Goal: Obtain resource: Download file/media

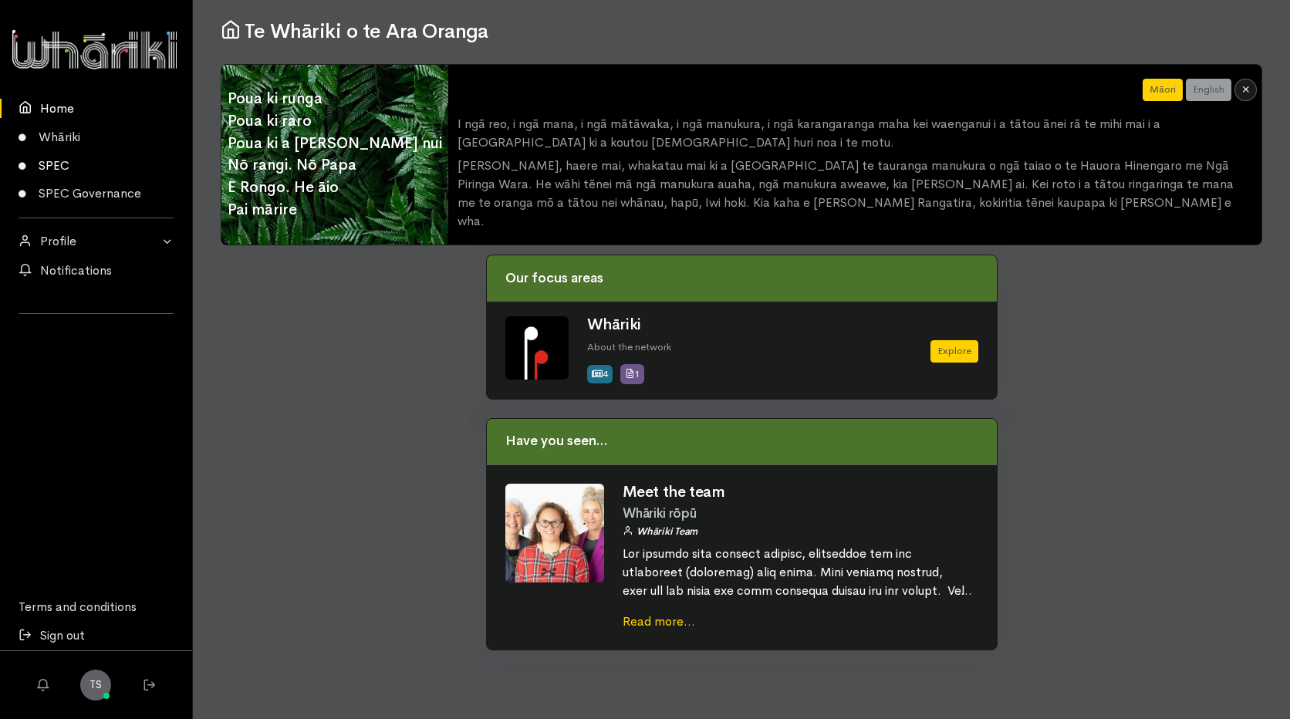
click at [69, 166] on link "SPEC" at bounding box center [96, 165] width 192 height 29
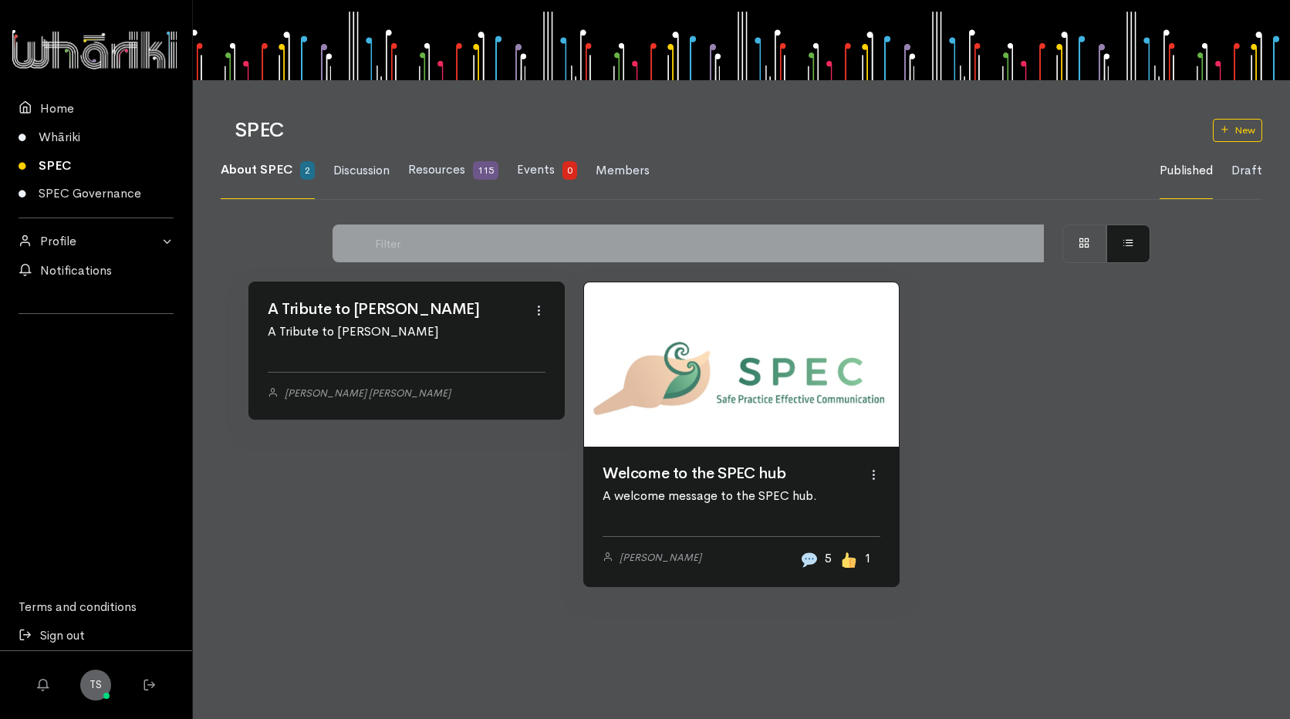
click at [752, 448] on link at bounding box center [741, 364] width 315 height 165
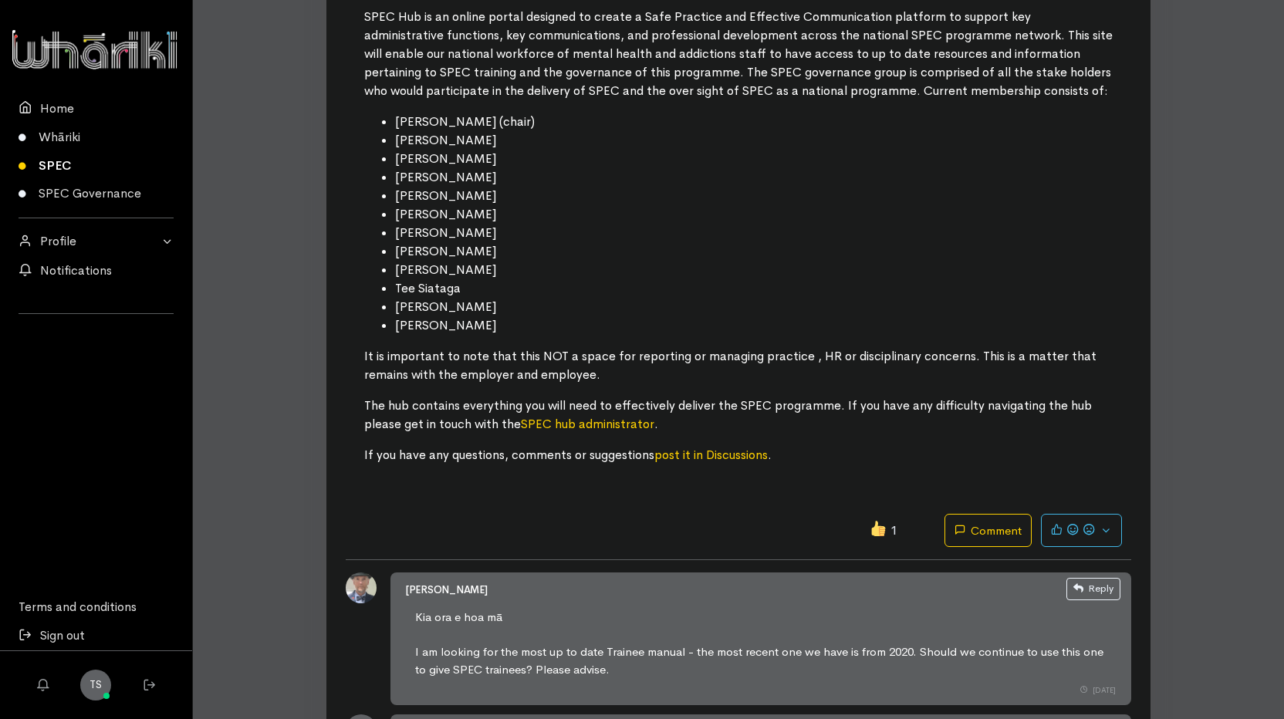
scroll to position [77, 0]
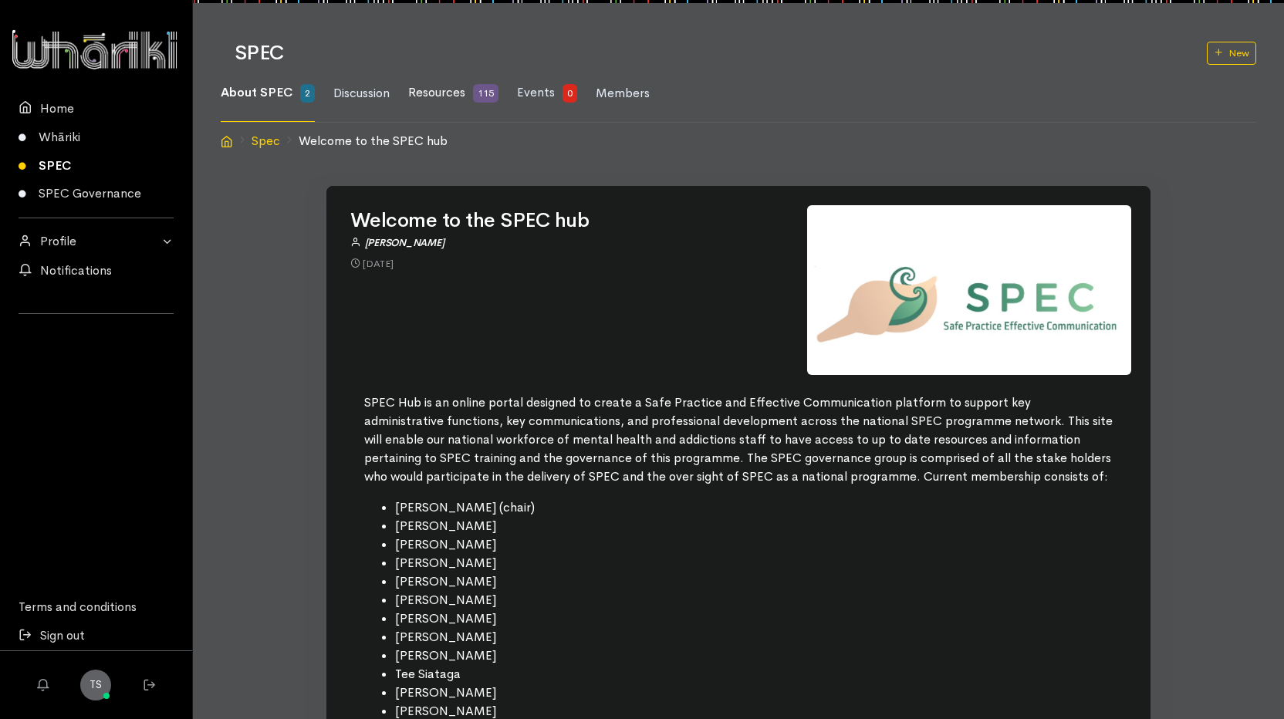
click at [433, 93] on span "Resources" at bounding box center [436, 92] width 57 height 16
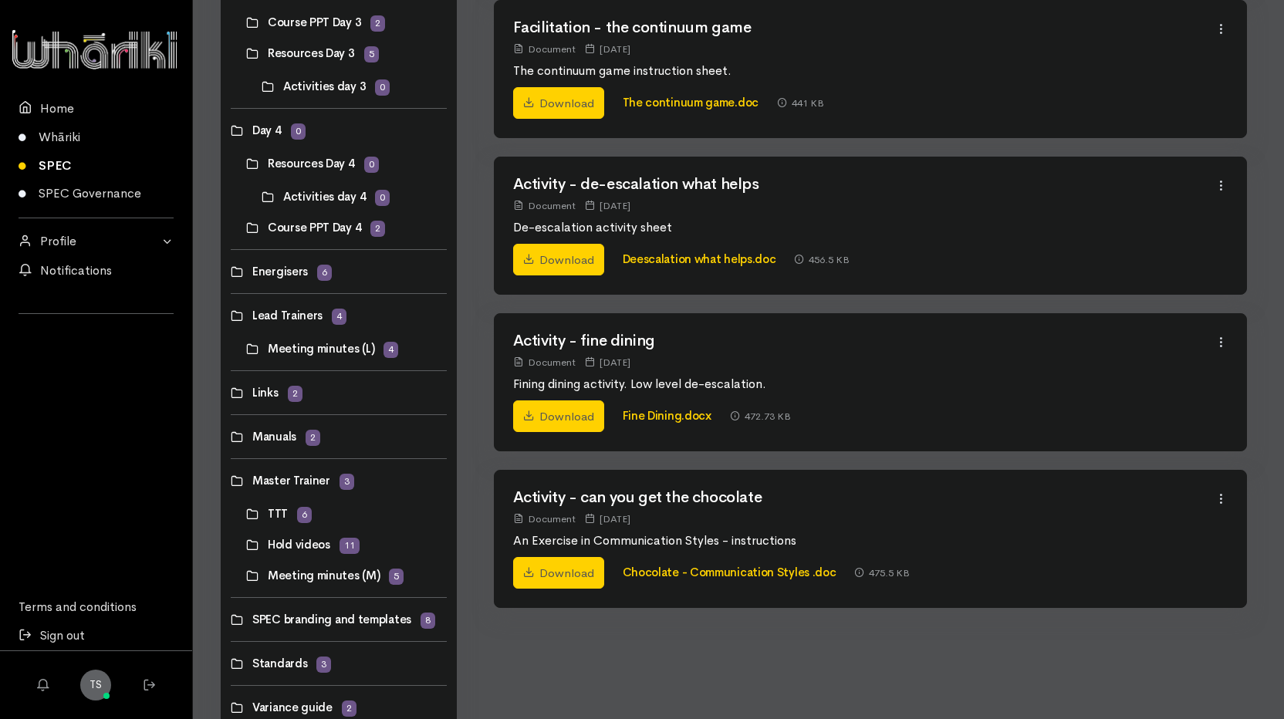
scroll to position [742, 0]
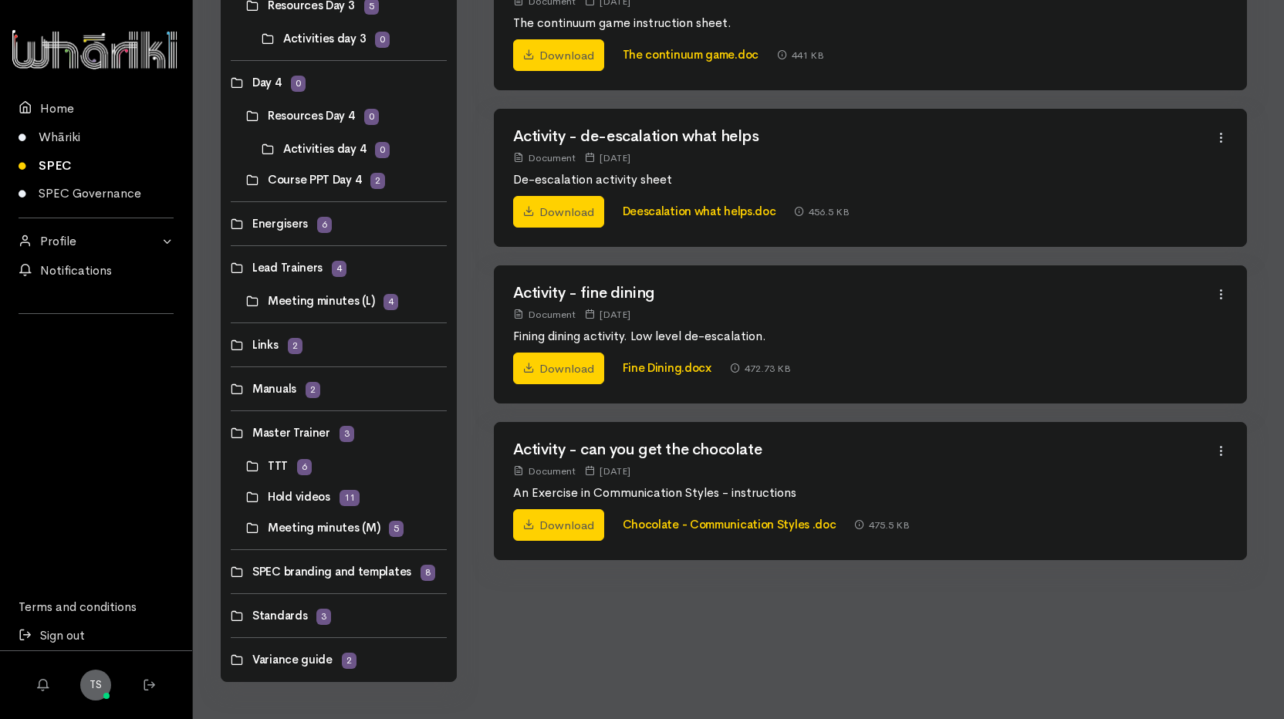
click at [231, 616] on link at bounding box center [231, 616] width 0 height 0
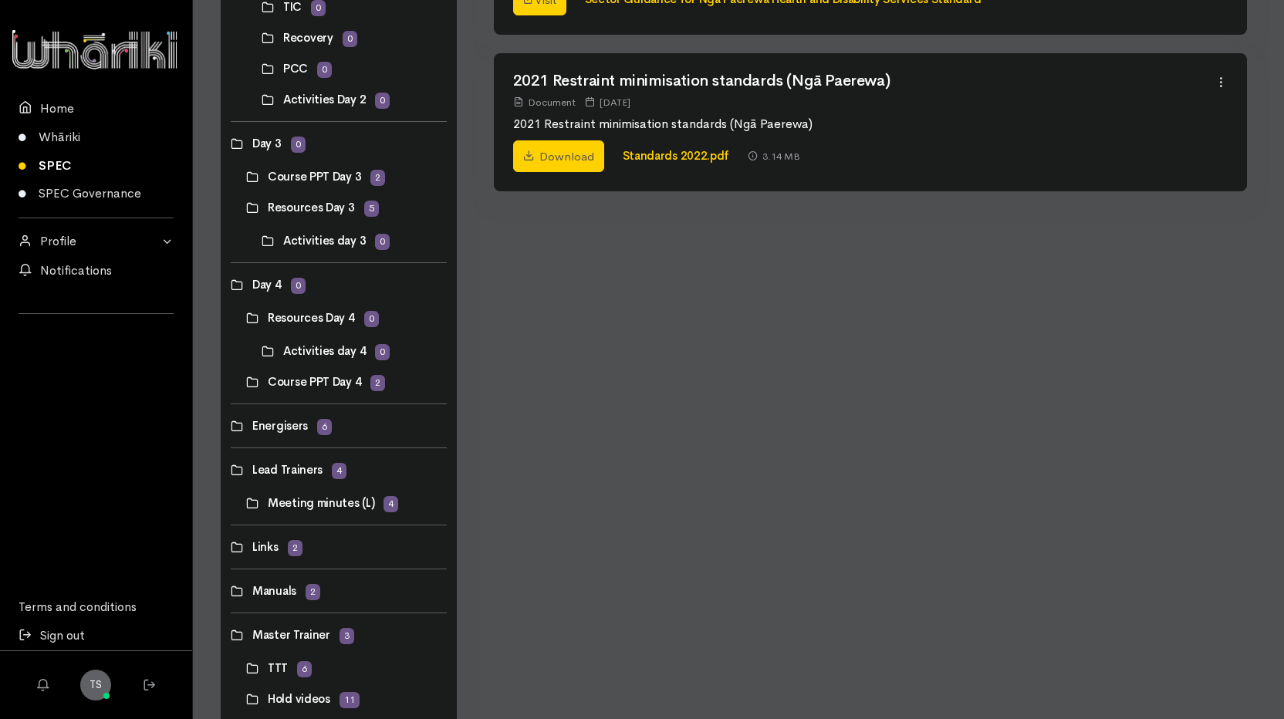
scroll to position [695, 0]
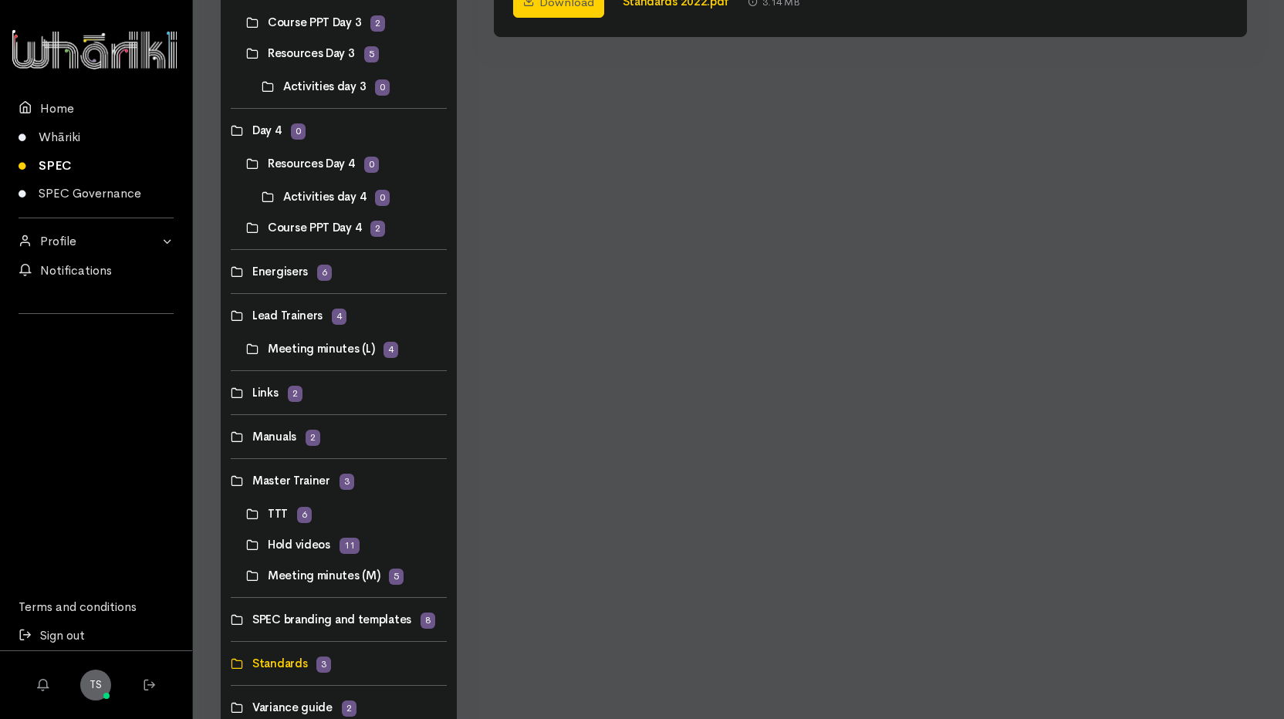
click at [246, 514] on link at bounding box center [246, 514] width 0 height 0
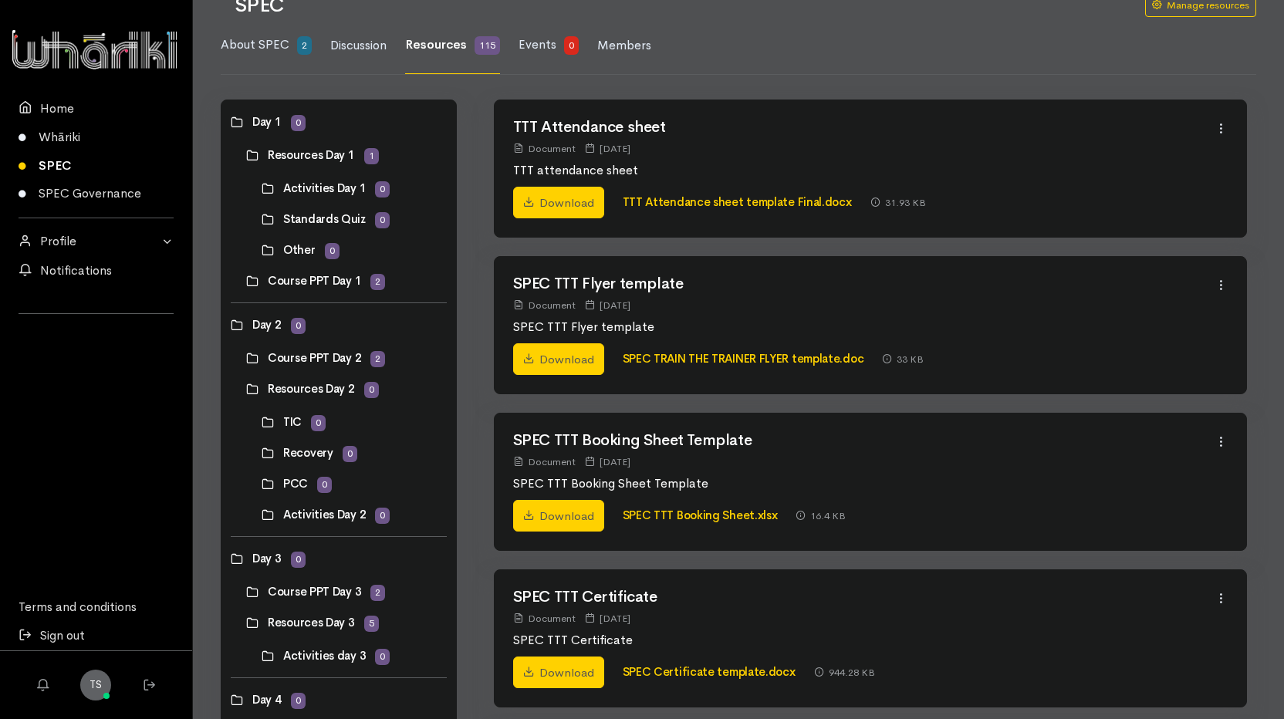
scroll to position [48, 0]
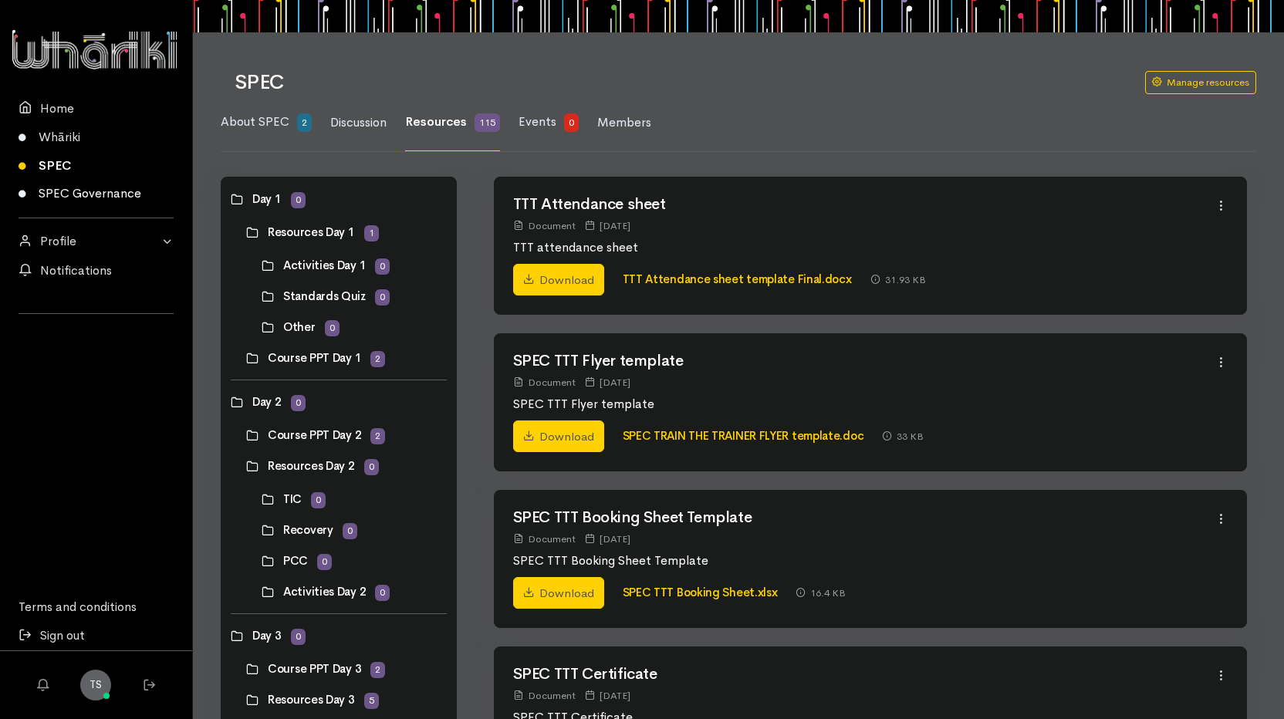
click at [43, 192] on link "SPEC Governance" at bounding box center [96, 194] width 192 height 29
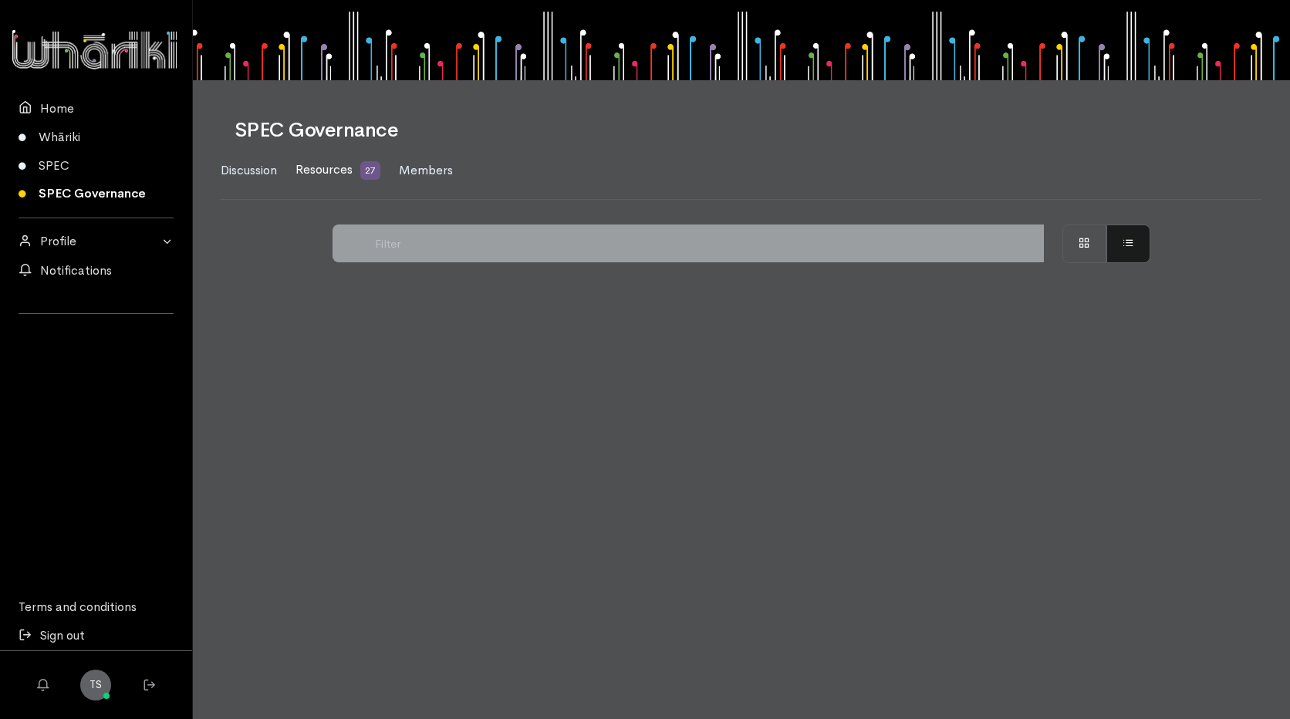
click at [348, 173] on span "Resources" at bounding box center [324, 169] width 57 height 16
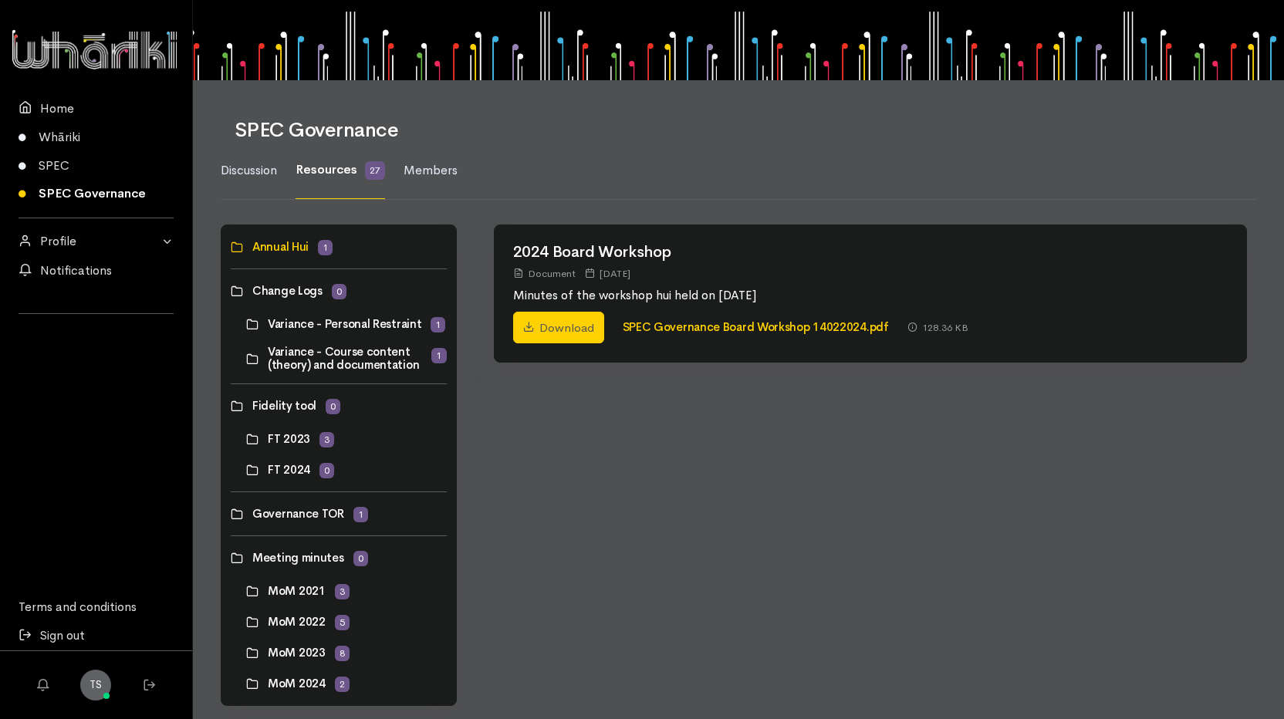
scroll to position [24, 0]
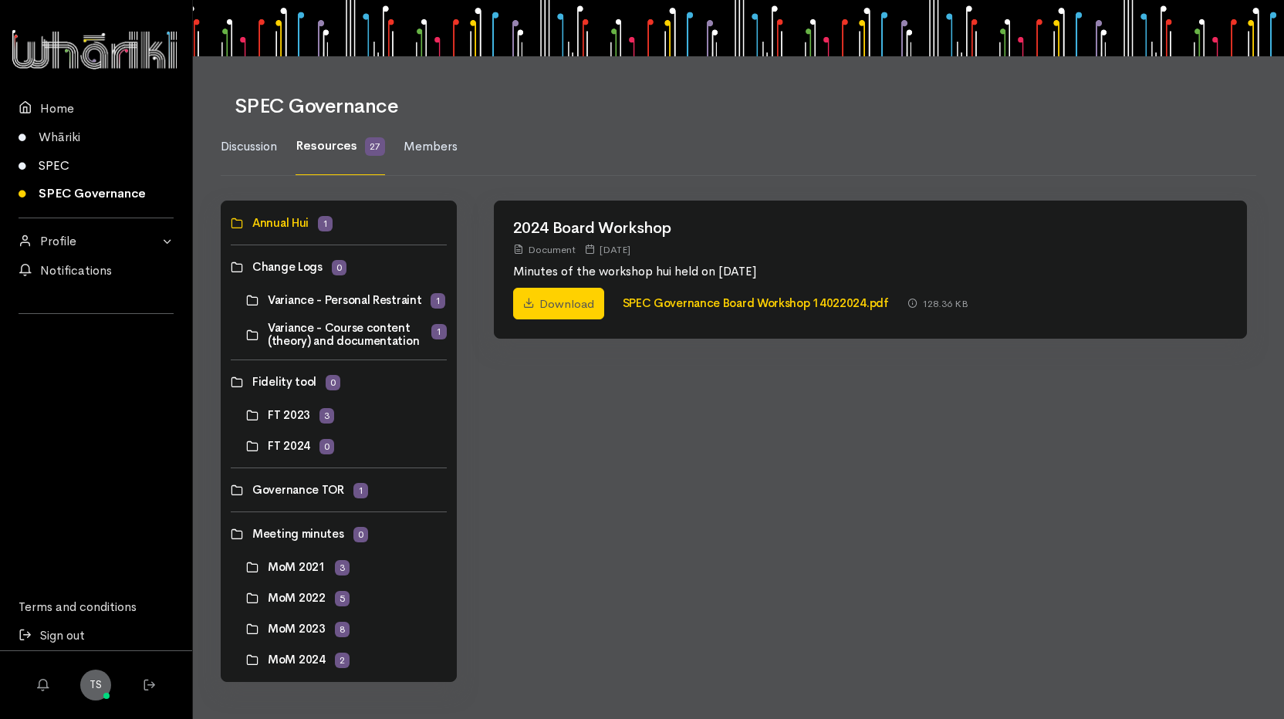
click at [46, 174] on link "SPEC" at bounding box center [96, 165] width 192 height 29
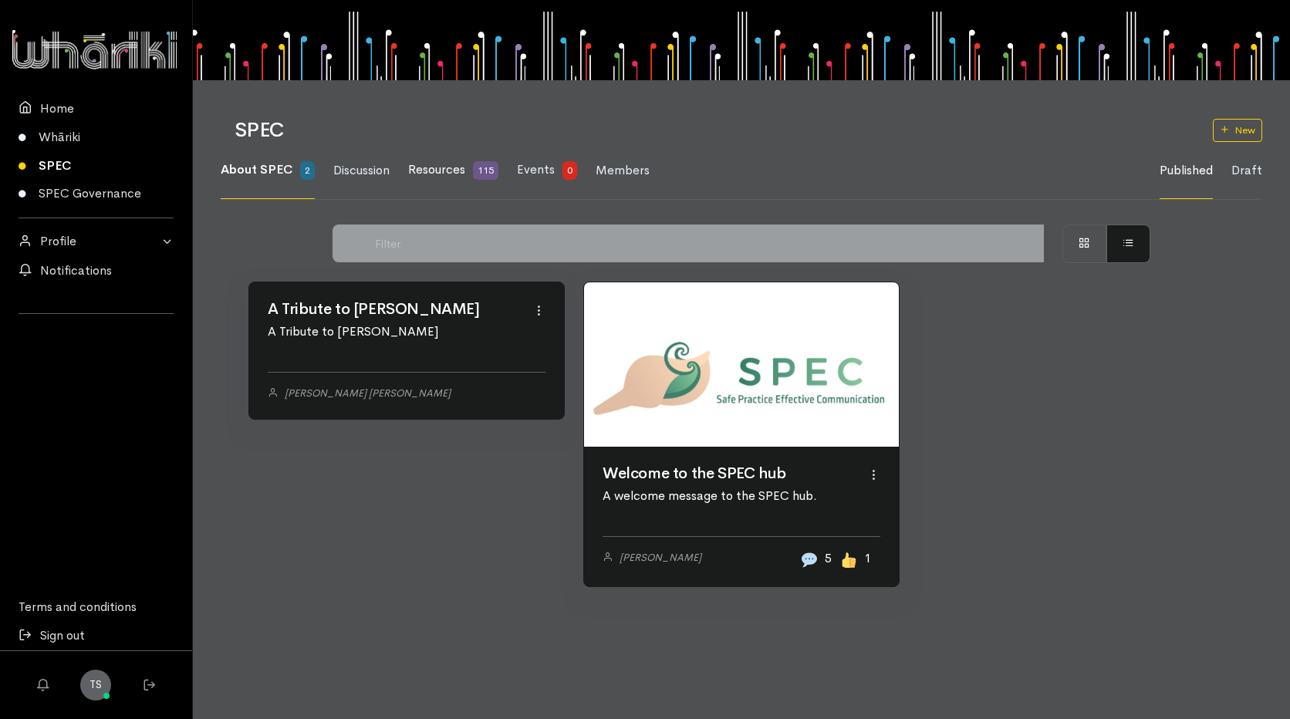
click at [411, 176] on span "Resources" at bounding box center [436, 169] width 57 height 16
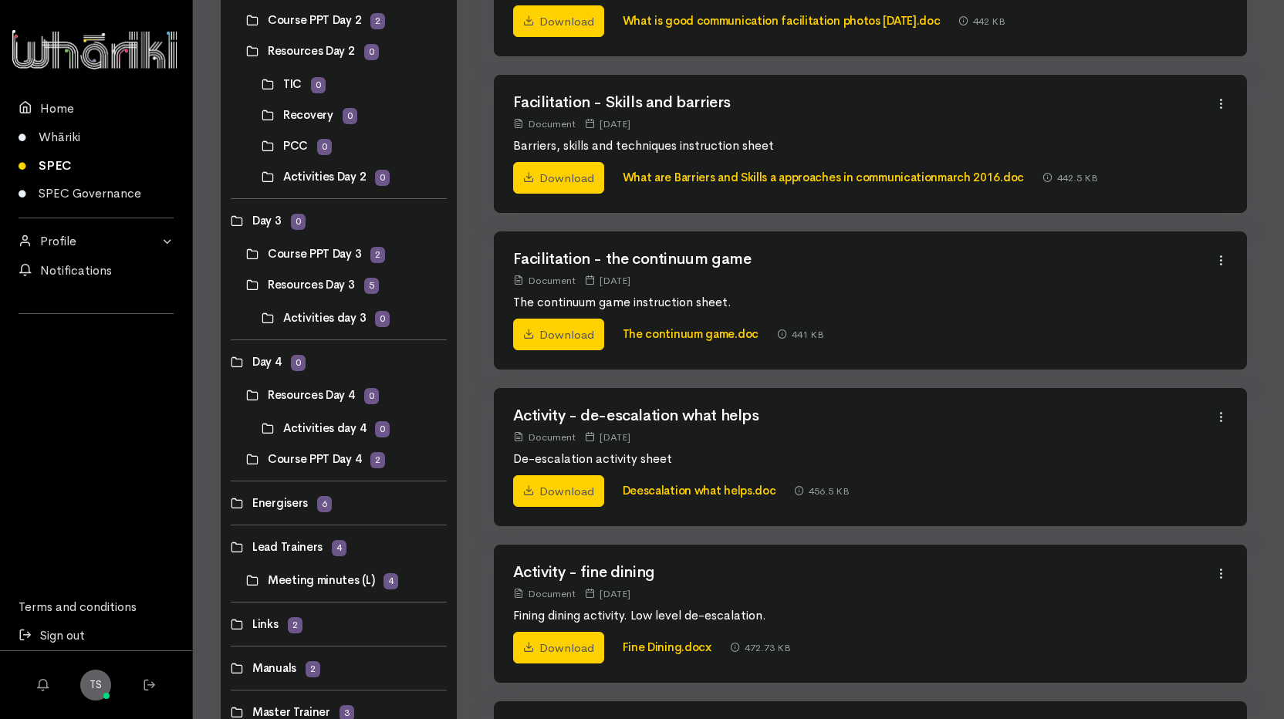
scroll to position [617, 0]
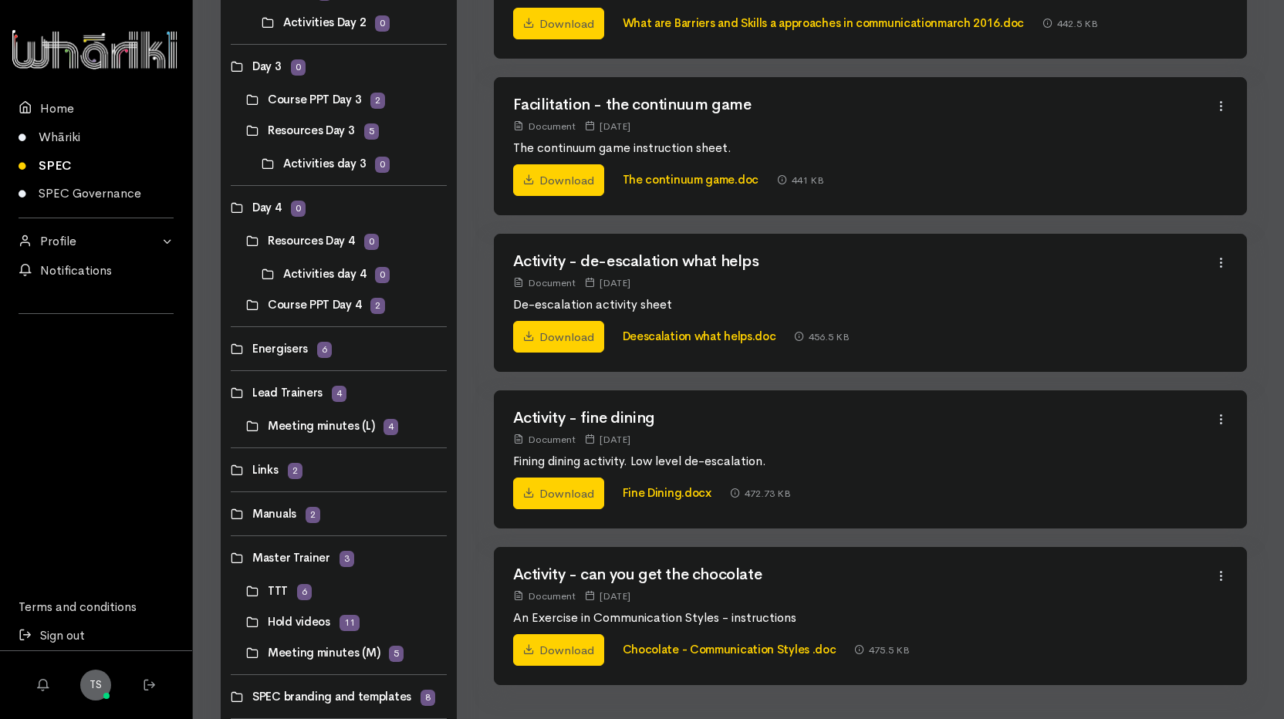
click at [231, 393] on link at bounding box center [231, 393] width 0 height 0
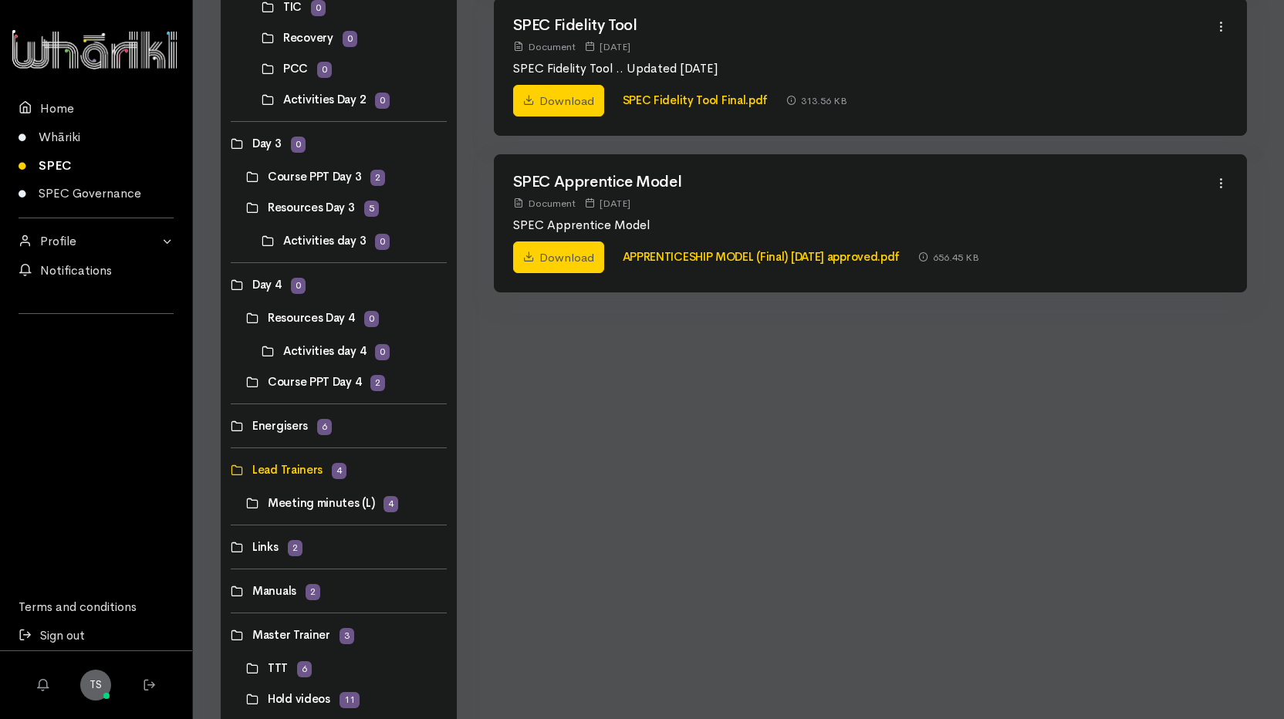
scroll to position [695, 0]
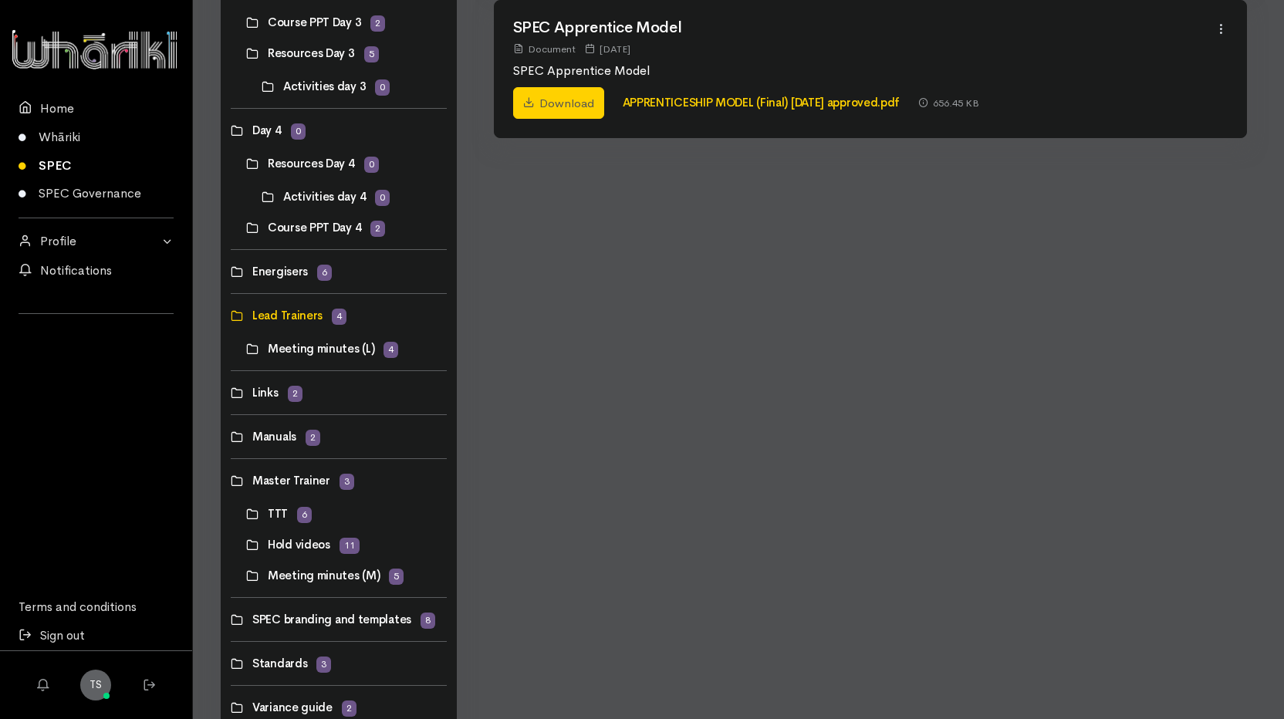
click at [231, 437] on link at bounding box center [231, 437] width 0 height 0
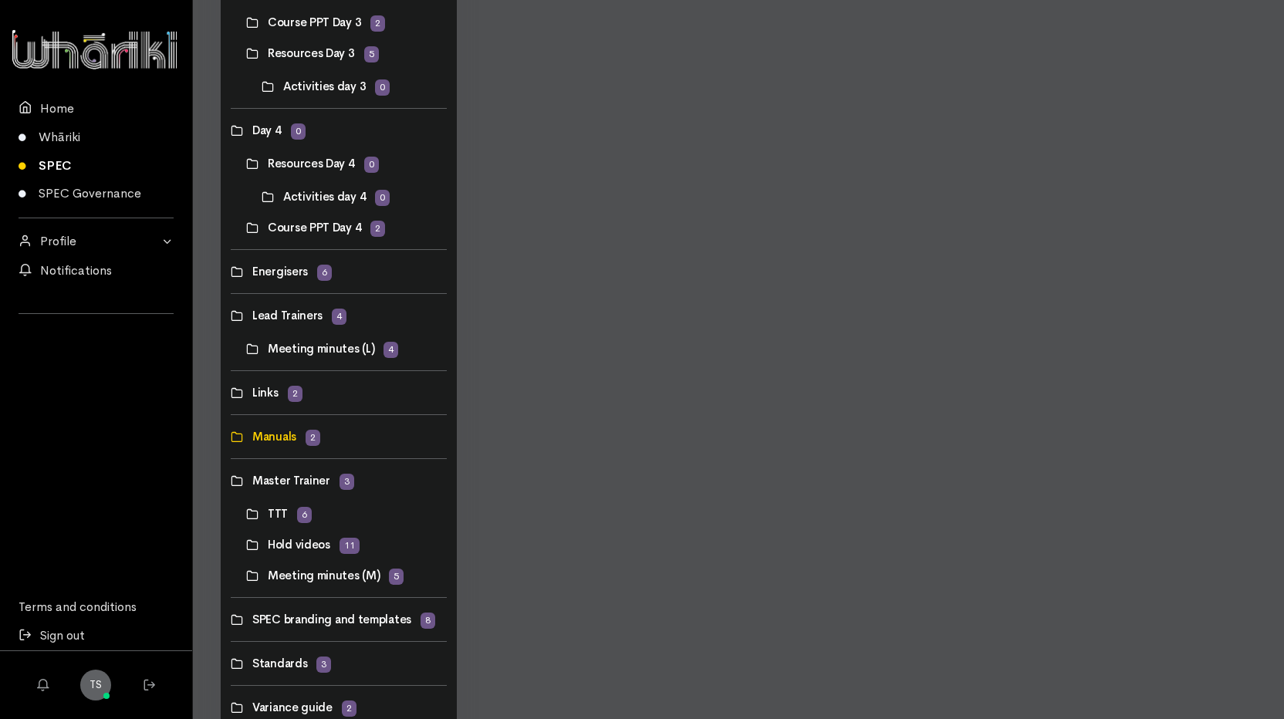
scroll to position [0, 0]
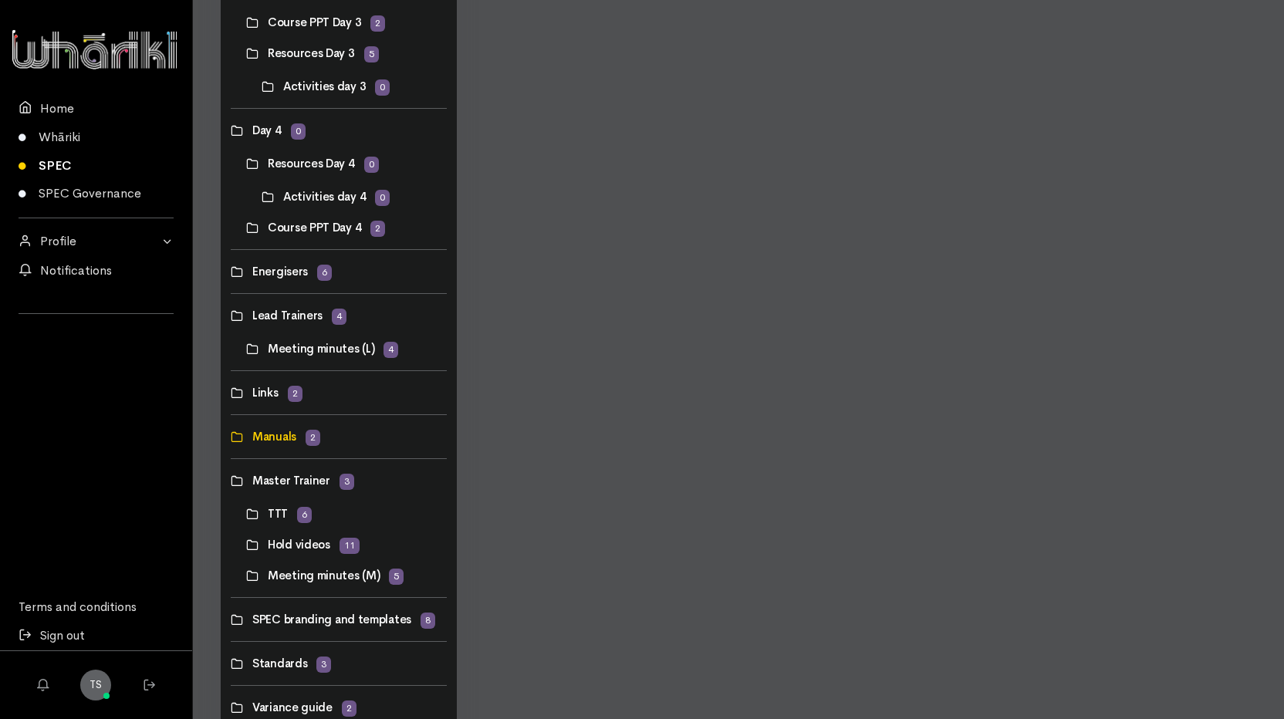
scroll to position [742, 0]
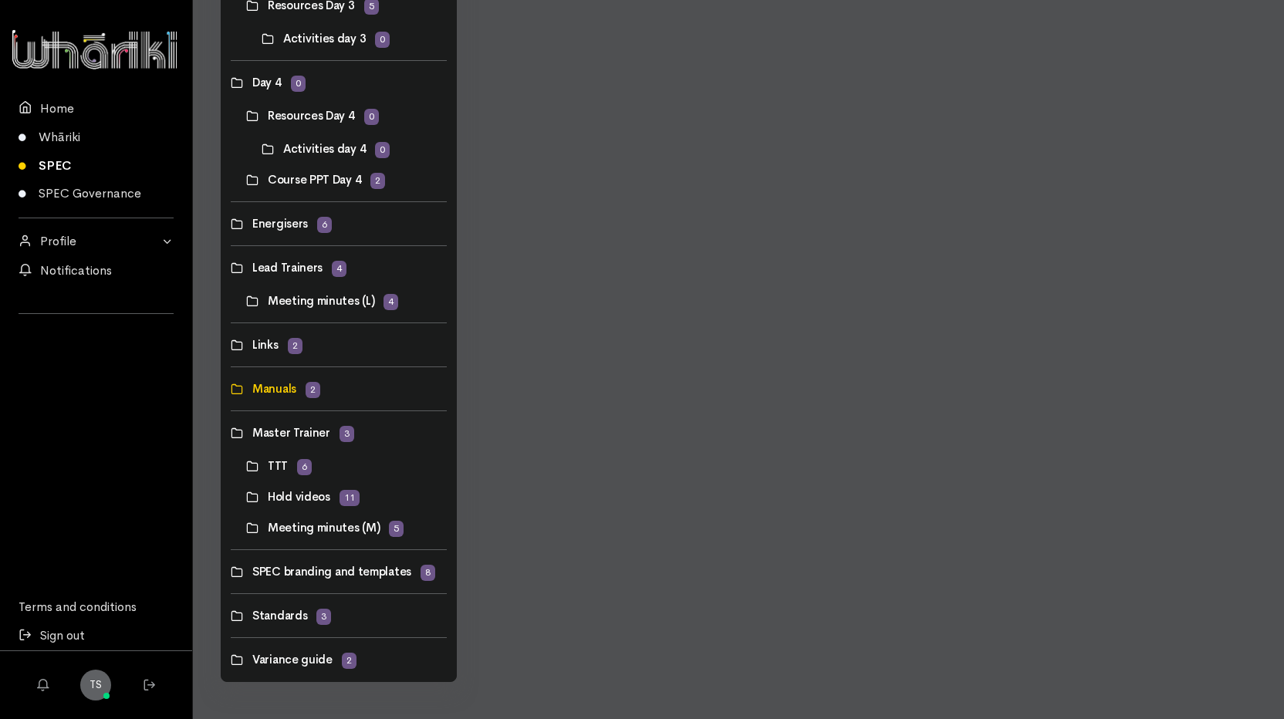
click at [231, 572] on link at bounding box center [231, 572] width 0 height 0
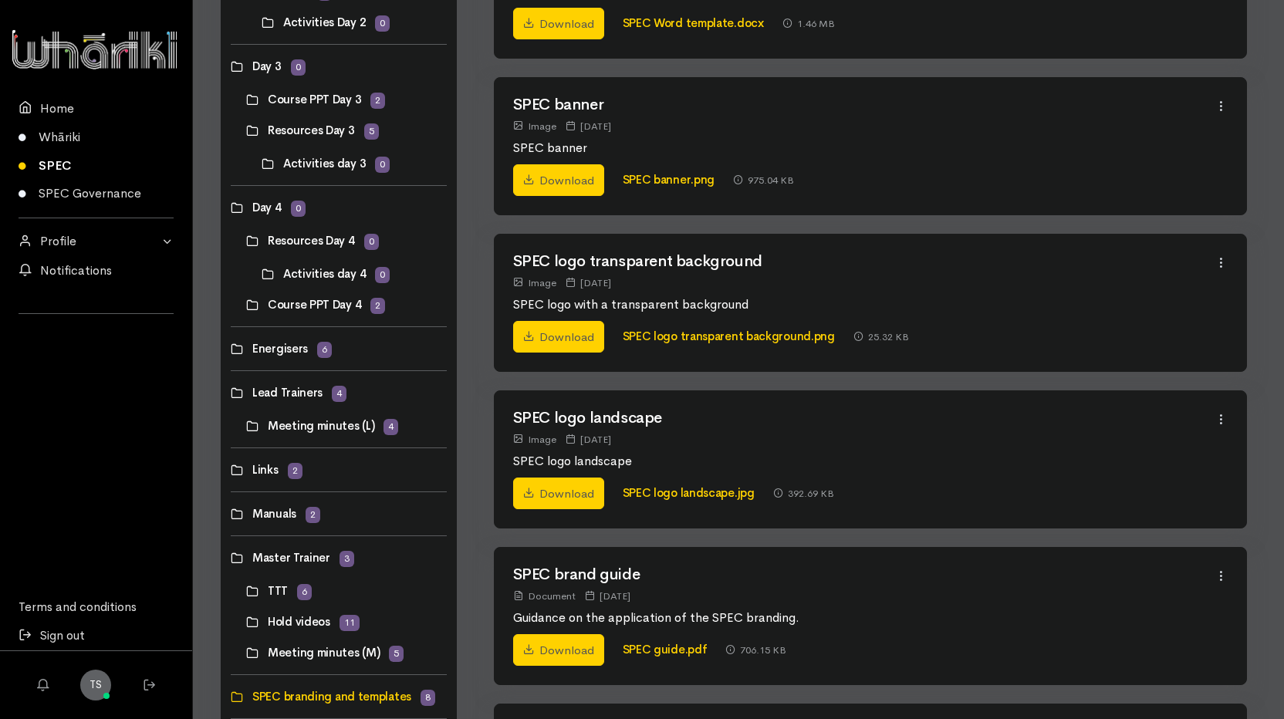
scroll to position [772, 0]
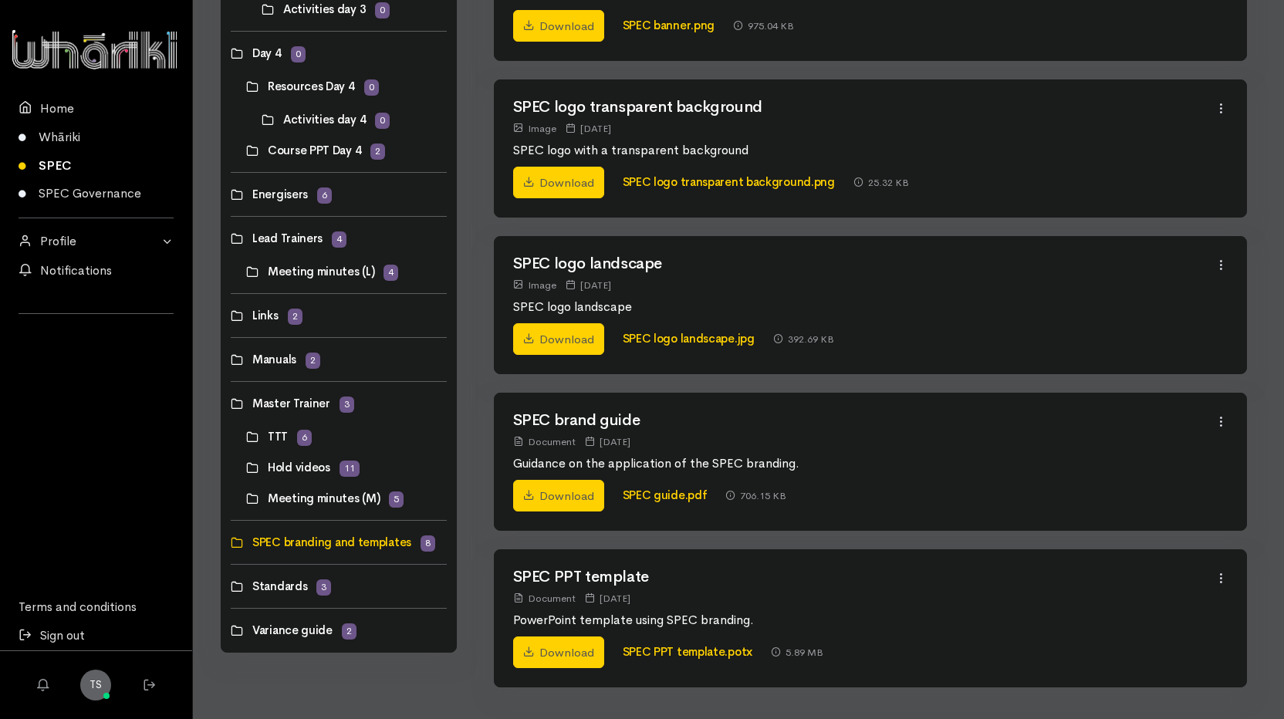
click at [231, 360] on link at bounding box center [231, 360] width 0 height 0
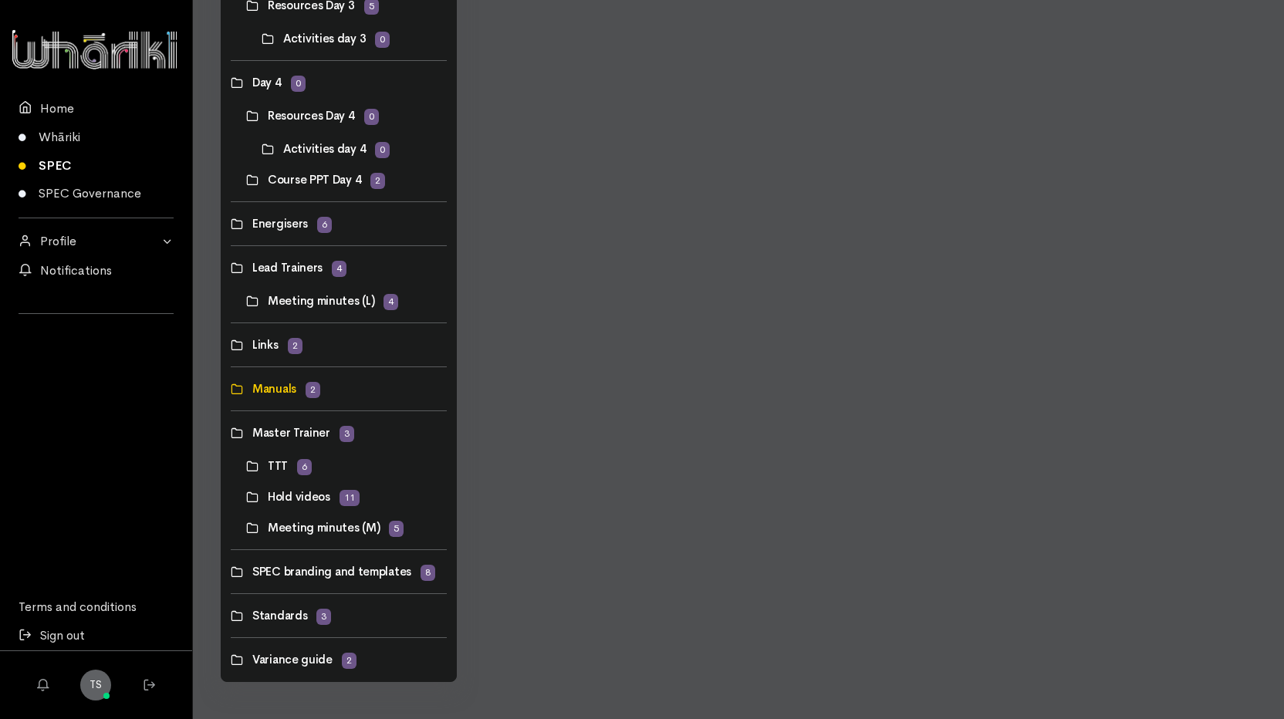
scroll to position [0, 0]
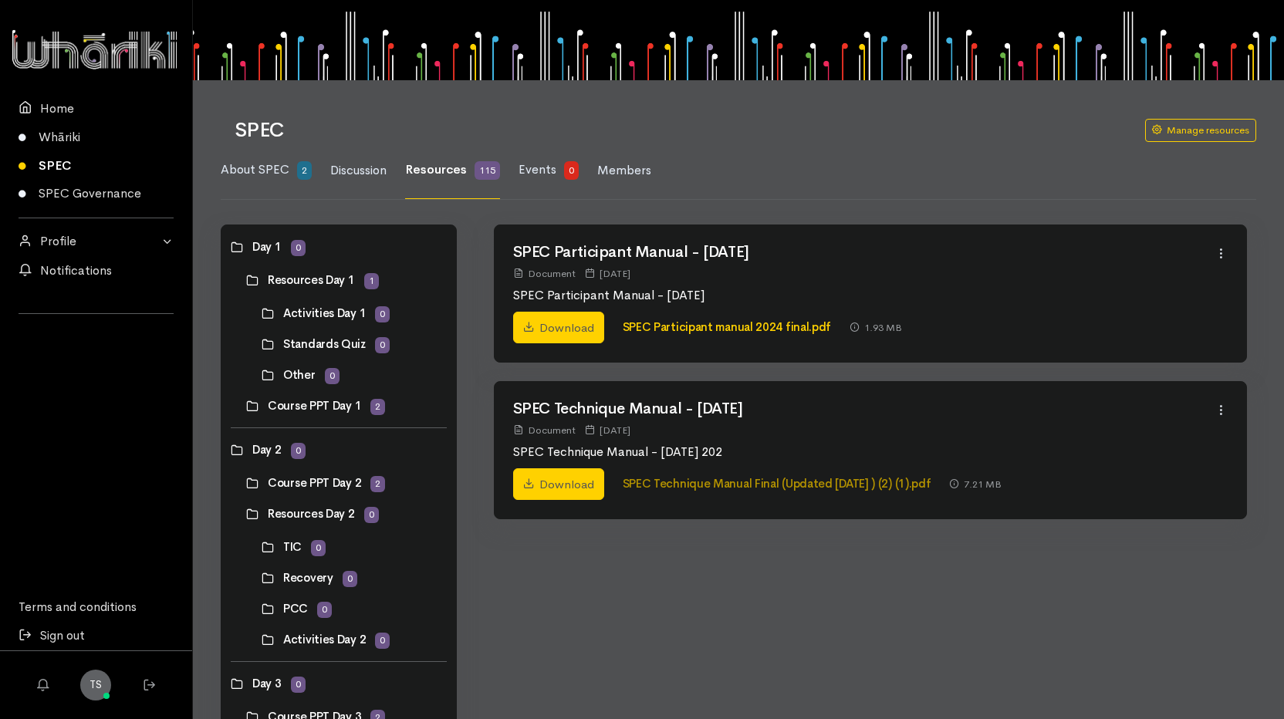
click at [701, 489] on link "SPEC Technique Manual Final (Updated [DATE] ) (2) (1).pdf" at bounding box center [777, 483] width 309 height 15
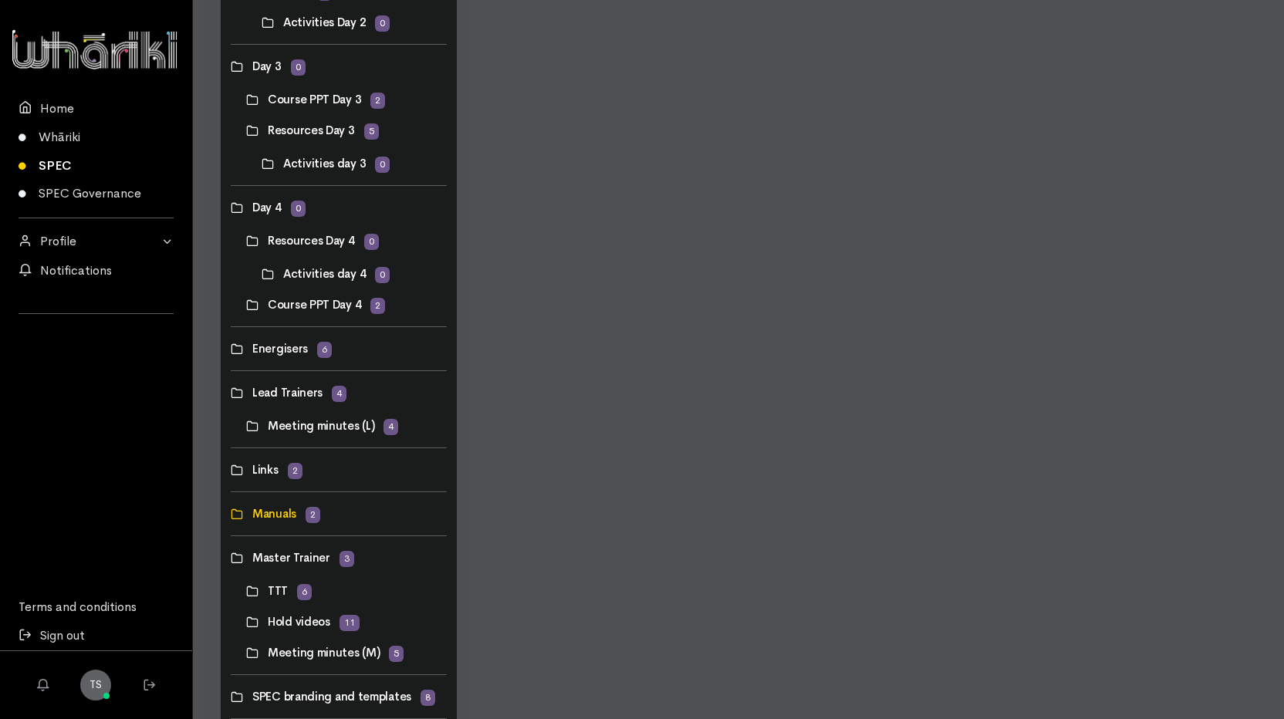
scroll to position [742, 0]
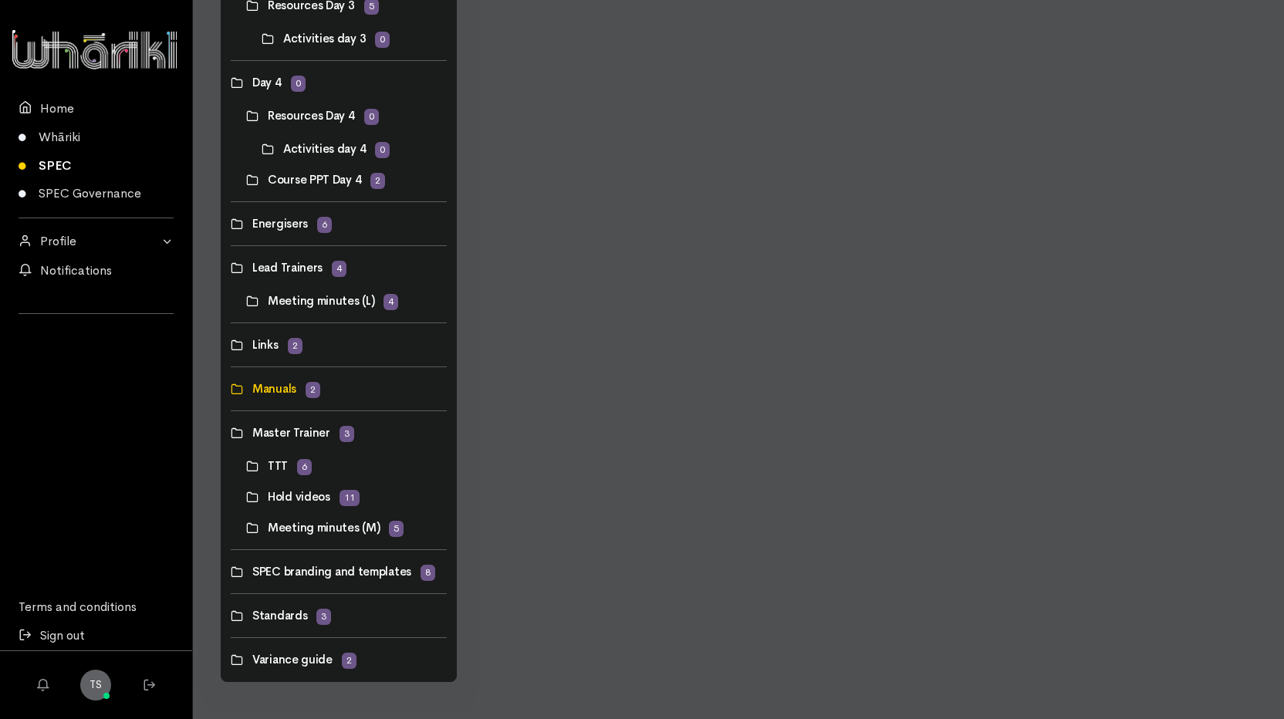
click at [231, 433] on link at bounding box center [231, 433] width 0 height 0
click at [246, 466] on link at bounding box center [246, 466] width 0 height 0
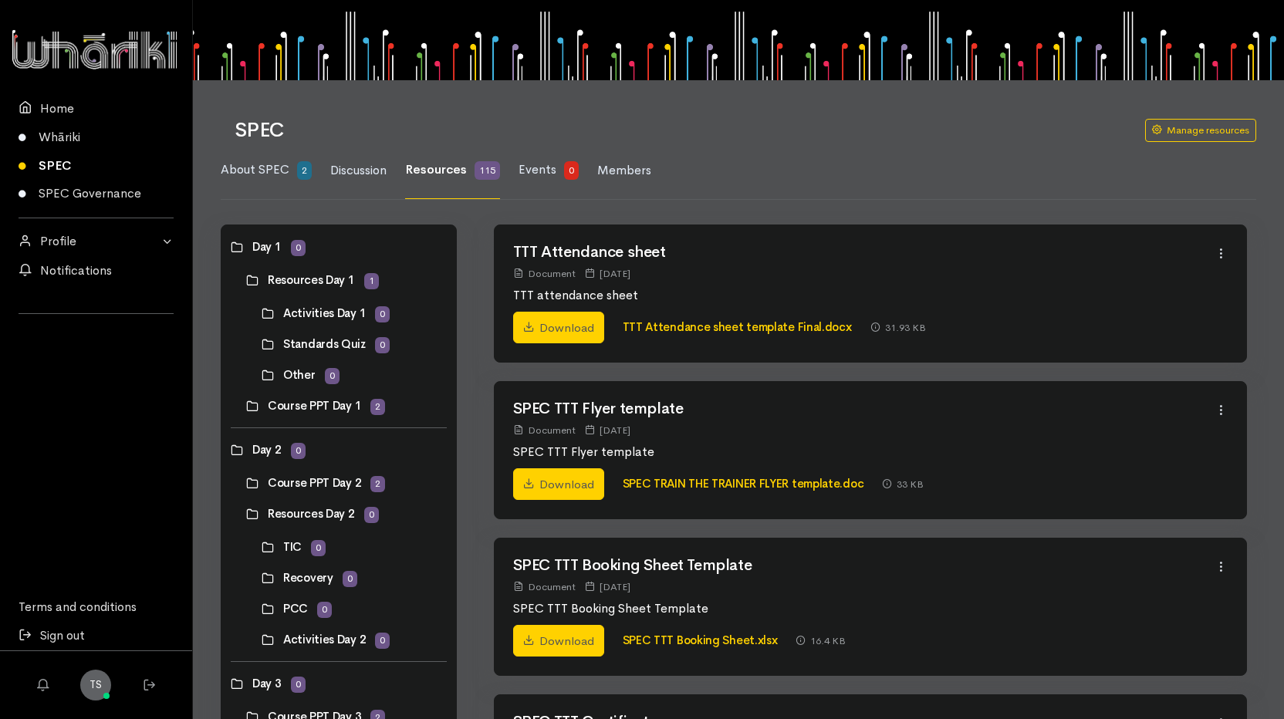
scroll to position [232, 0]
